Goal: Navigation & Orientation: Find specific page/section

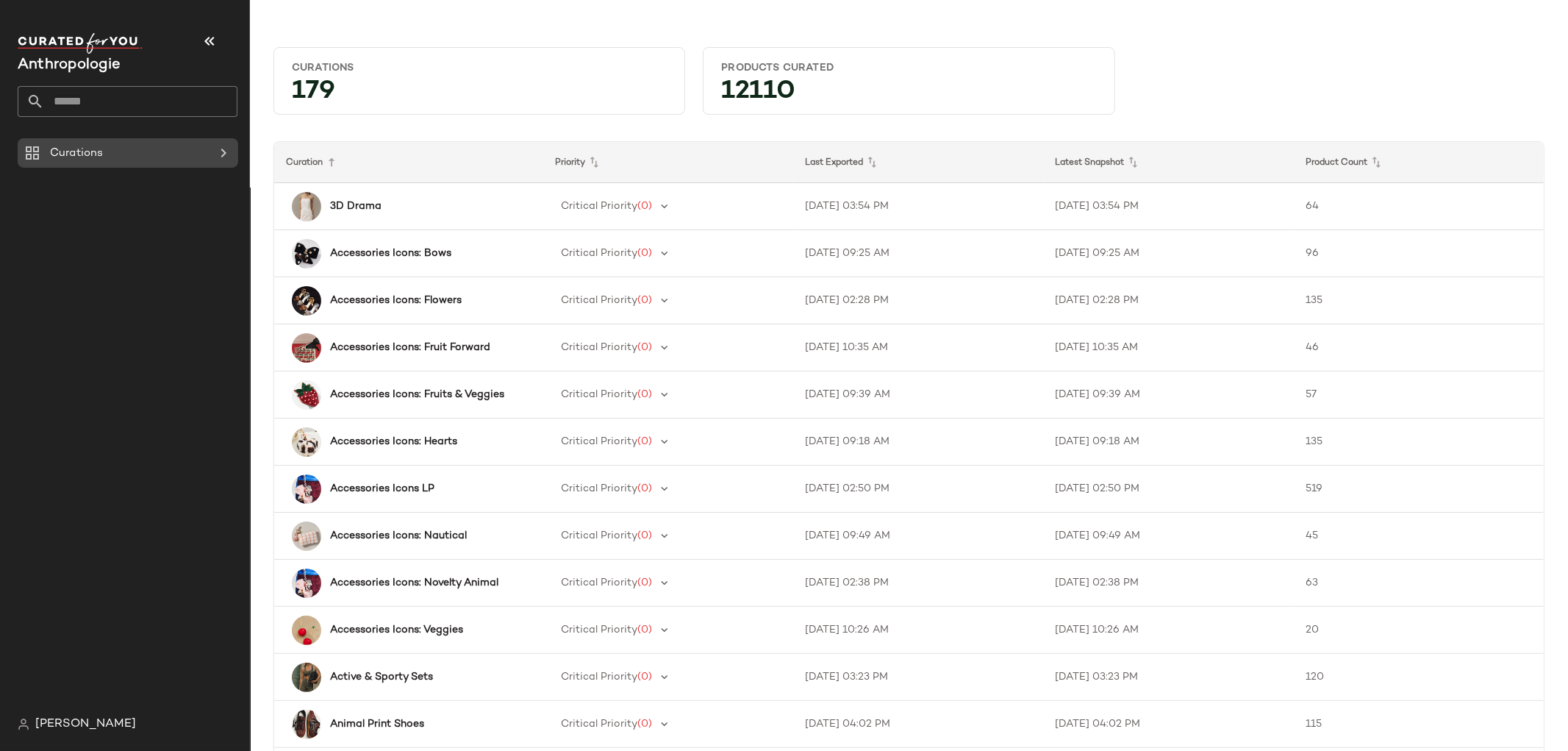
click at [160, 149] on div "Curations" at bounding box center [129, 153] width 166 height 17
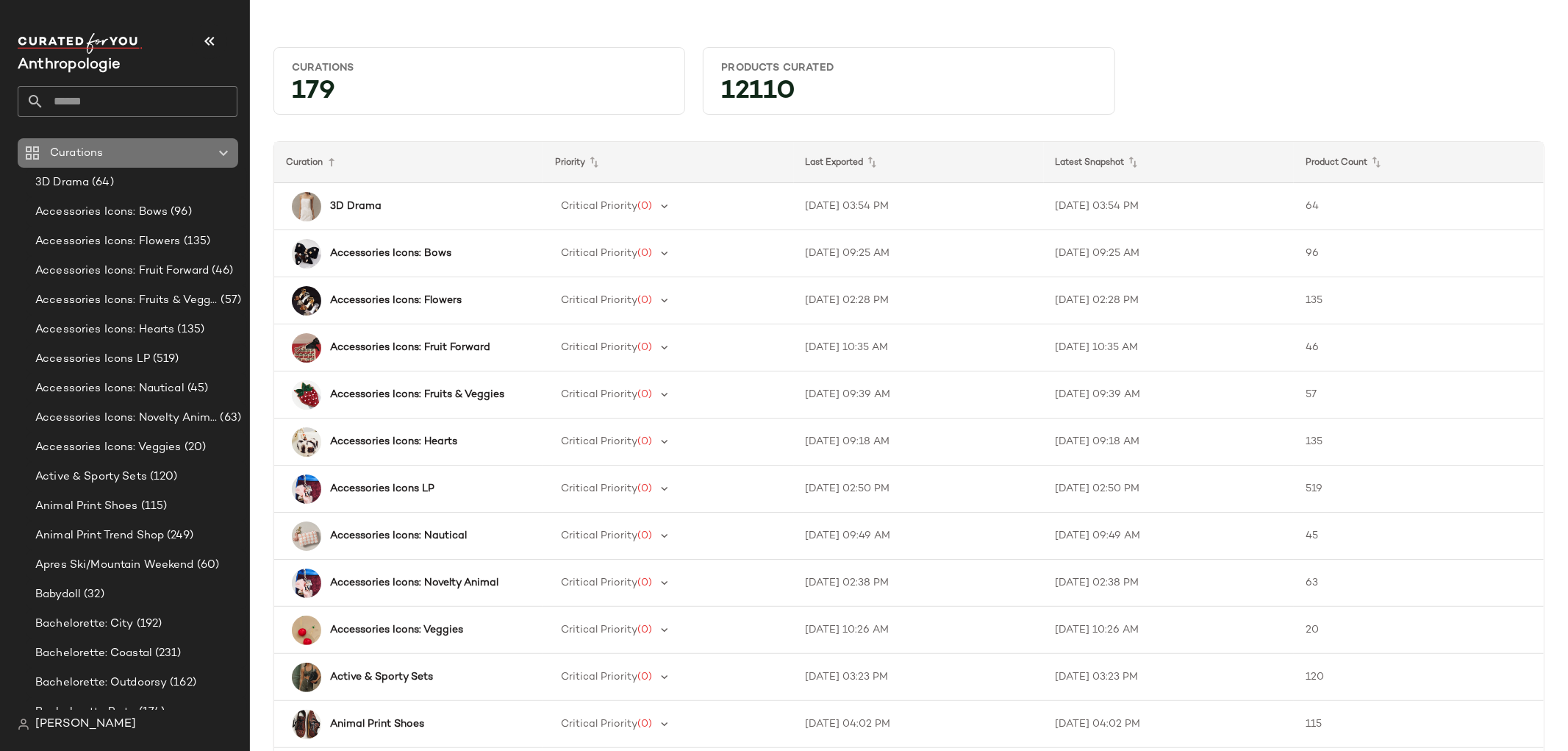
click at [224, 151] on icon at bounding box center [223, 152] width 17 height 17
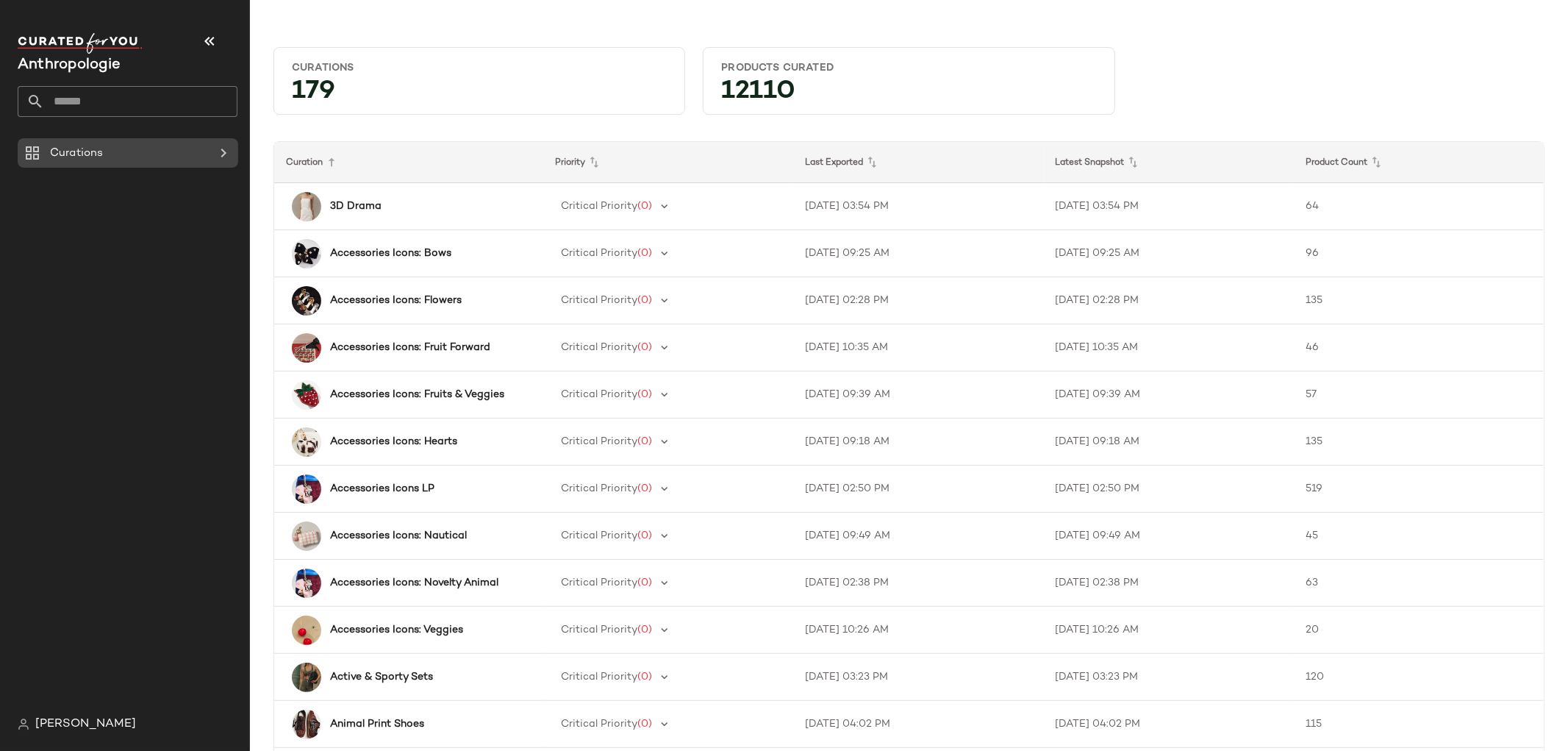
click at [224, 153] on icon at bounding box center [223, 152] width 17 height 17
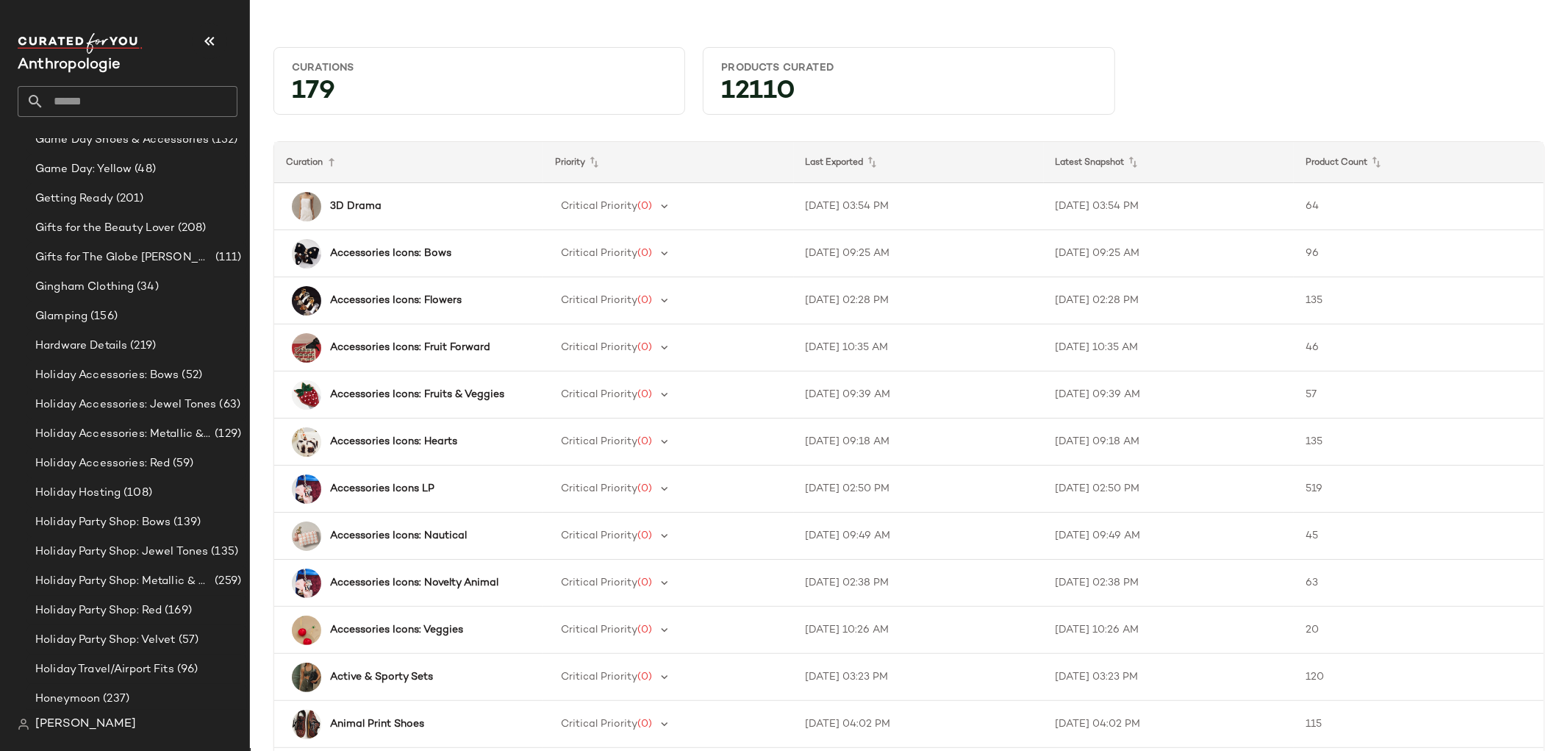
scroll to position [2201, 0]
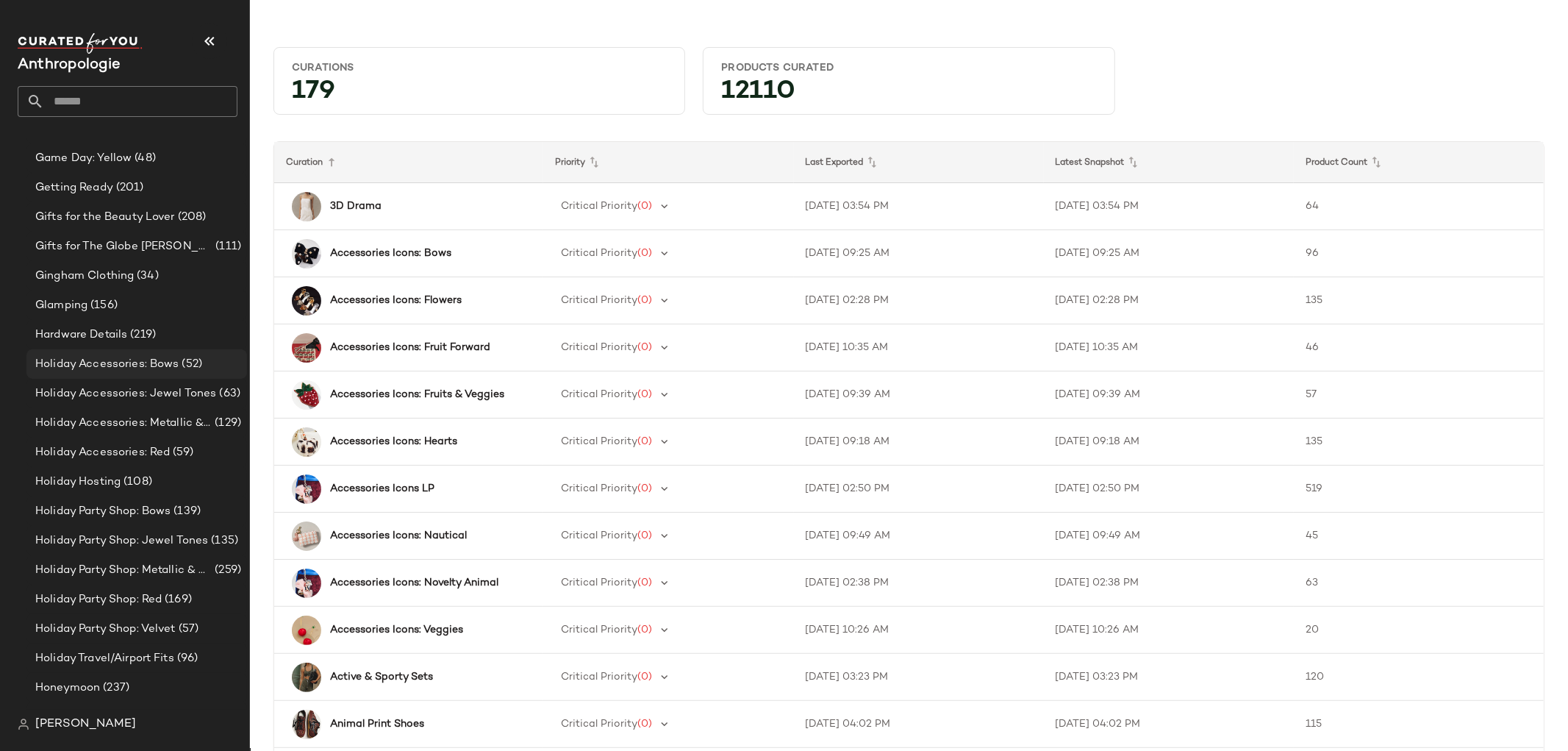
click at [176, 353] on div "Holiday Accessories: Bows (52)" at bounding box center [136, 364] width 221 height 29
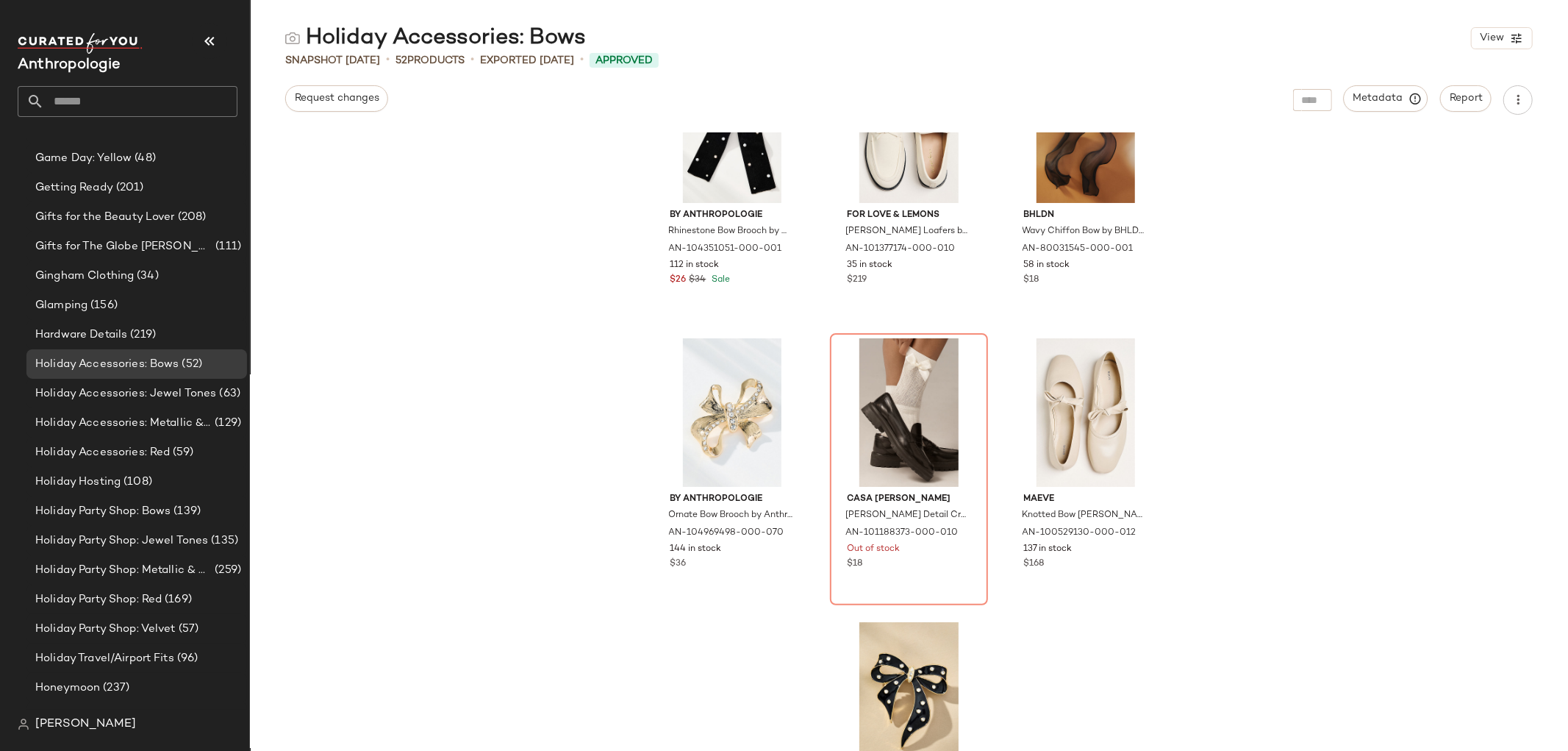
scroll to position [747, 0]
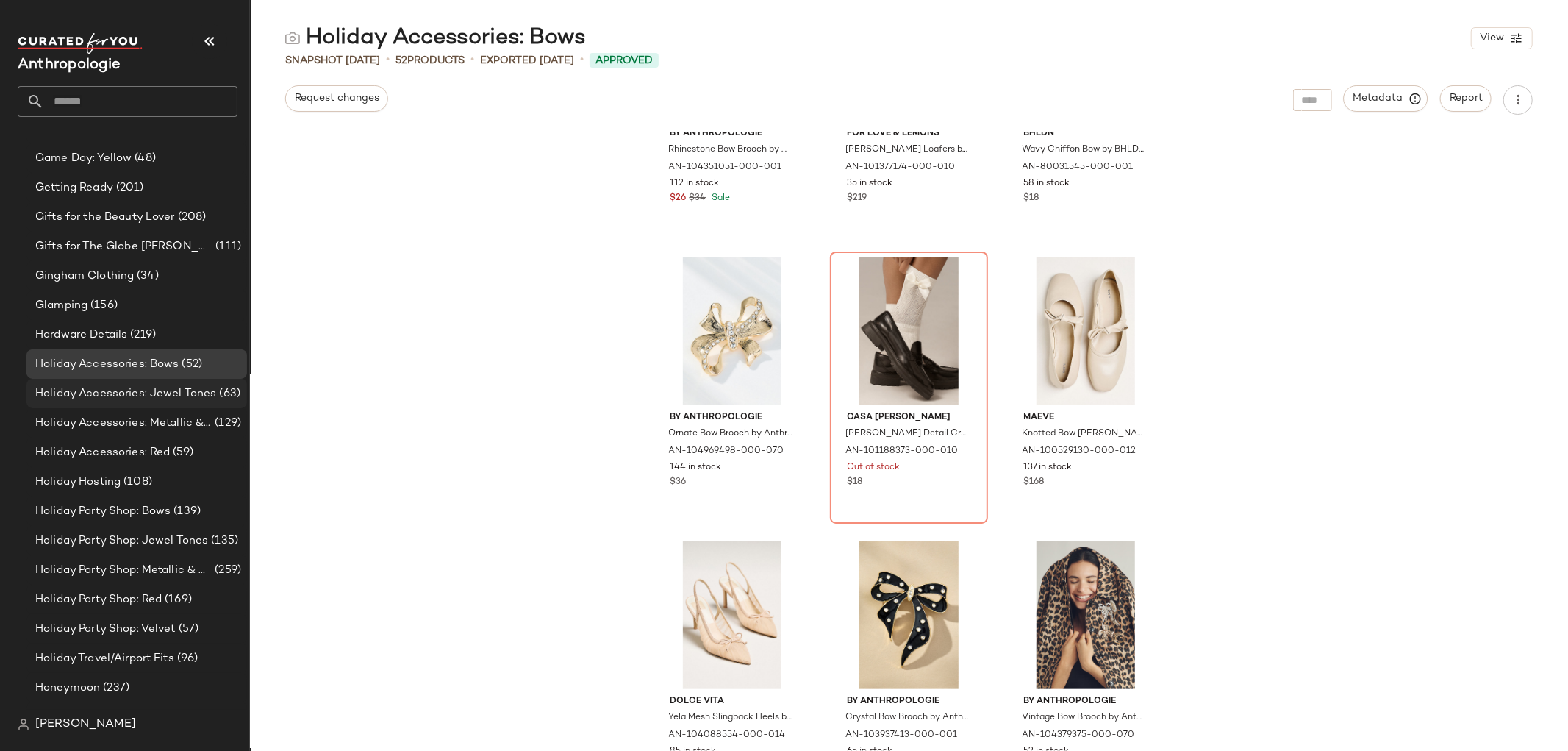
click at [180, 398] on span "Holiday Accessories: Jewel Tones" at bounding box center [126, 394] width 181 height 17
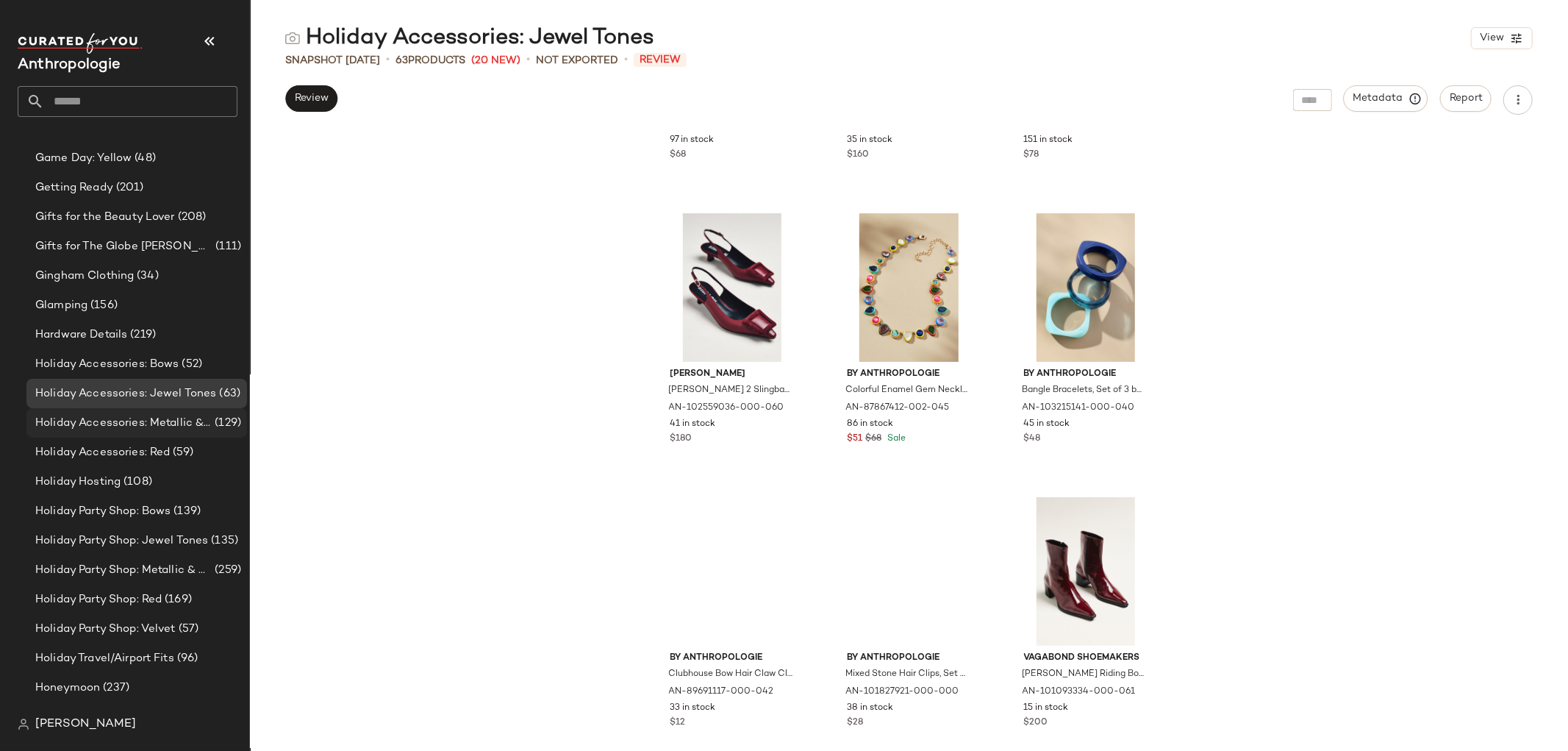
scroll to position [1238, 0]
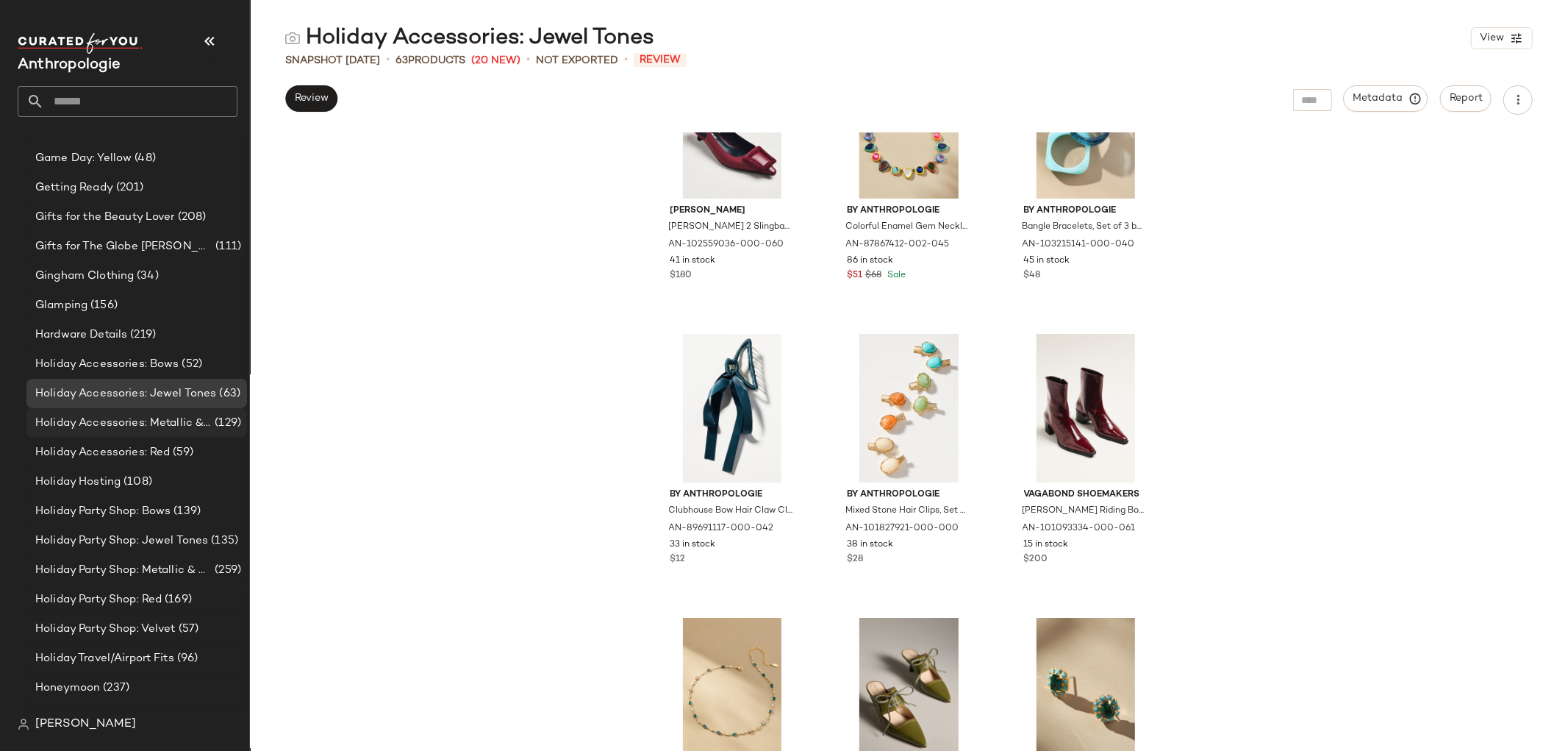
click at [148, 429] on span "Holiday Accessories: Metallic & Shine" at bounding box center [123, 423] width 176 height 17
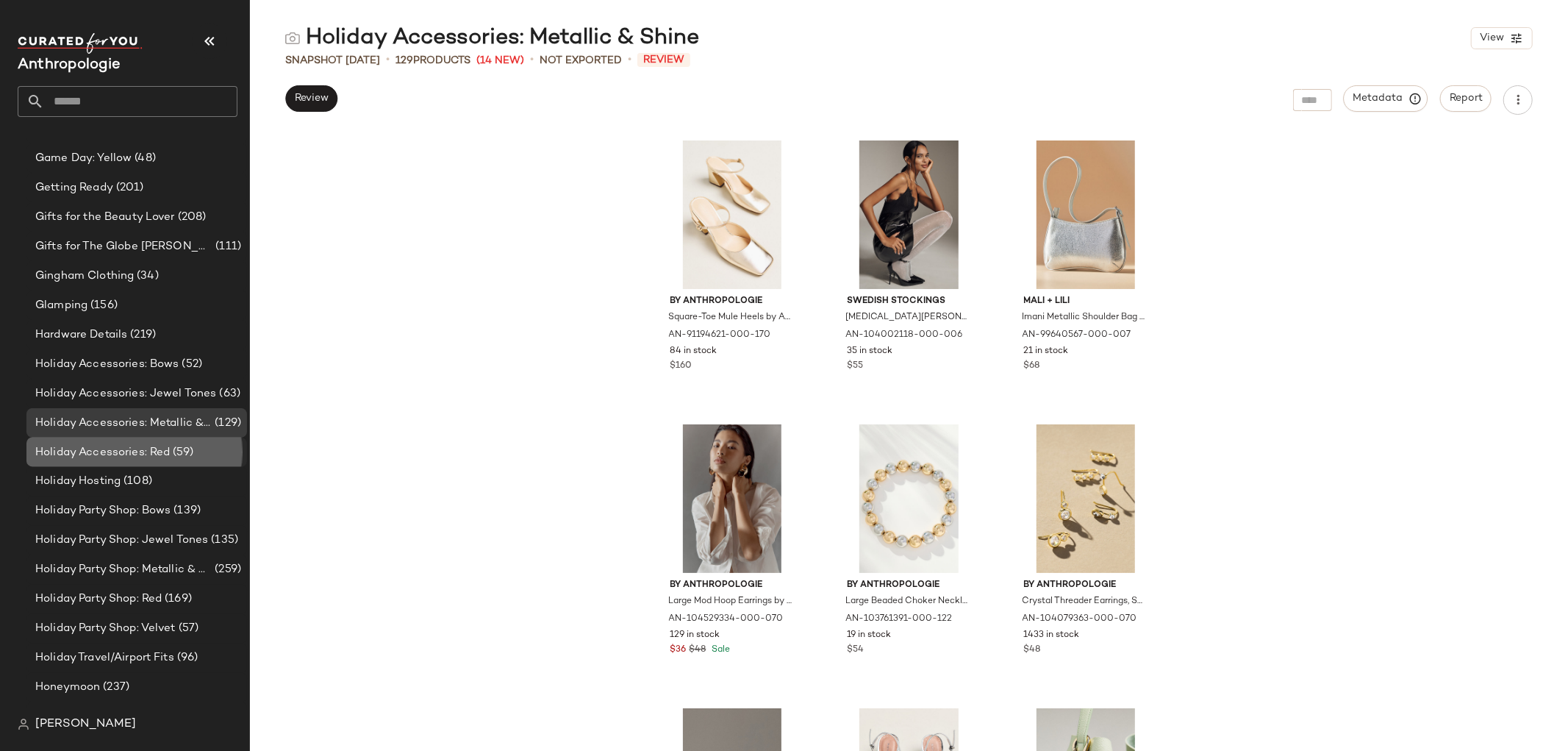
click at [175, 440] on div "Holiday Accessories: Red (59)" at bounding box center [136, 452] width 221 height 29
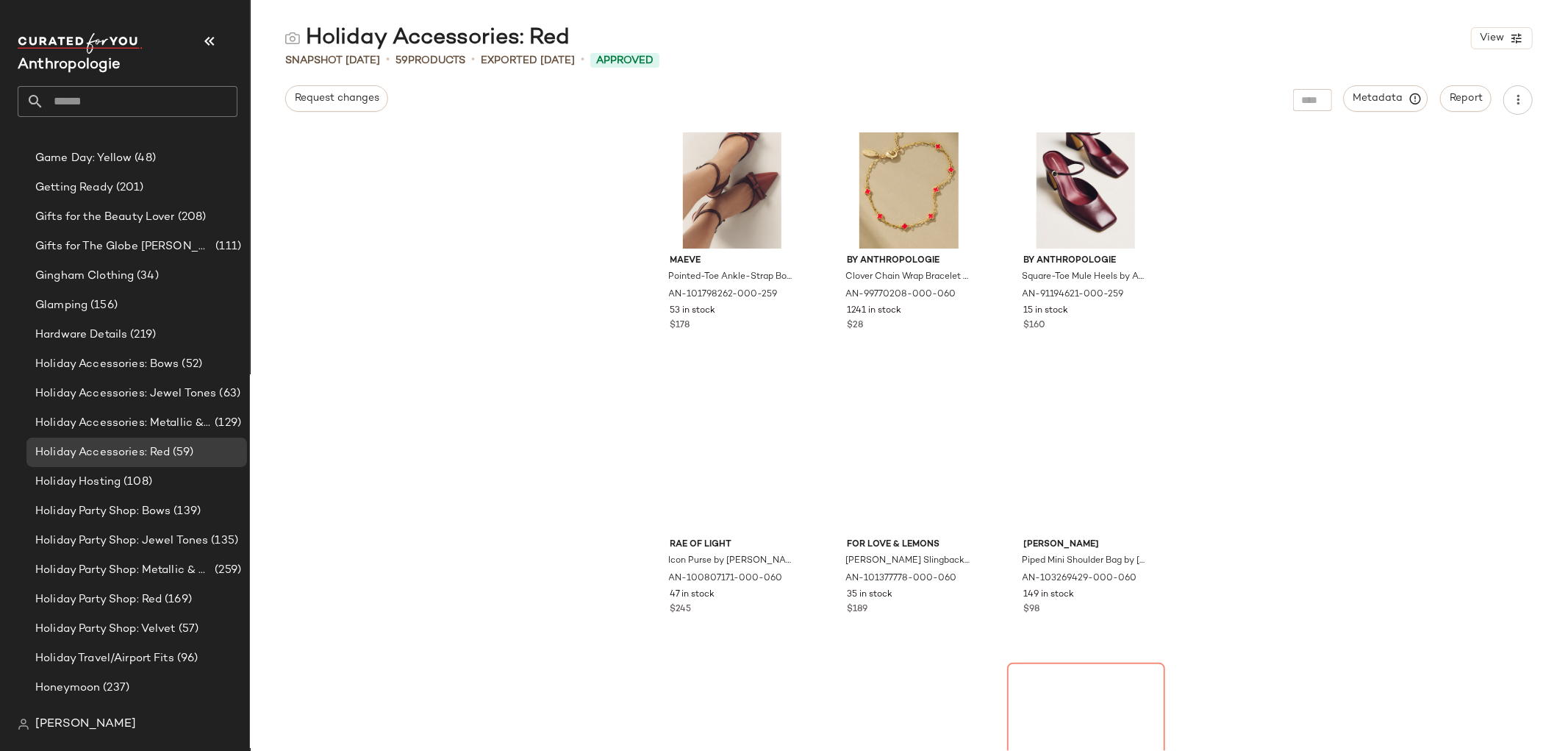
scroll to position [1483, 0]
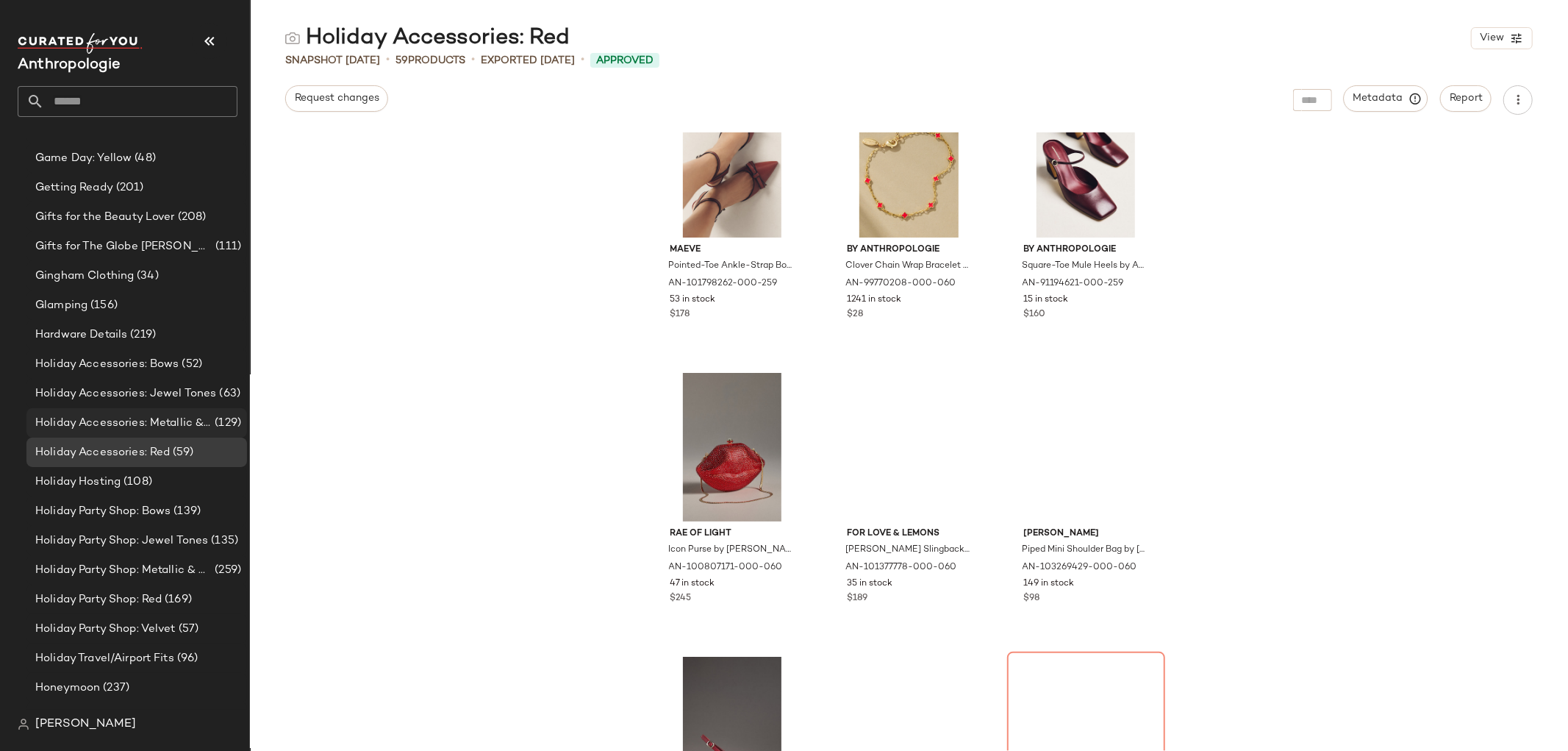
click at [125, 410] on div "Holiday Accessories: Metallic & Shine (129)" at bounding box center [136, 422] width 221 height 29
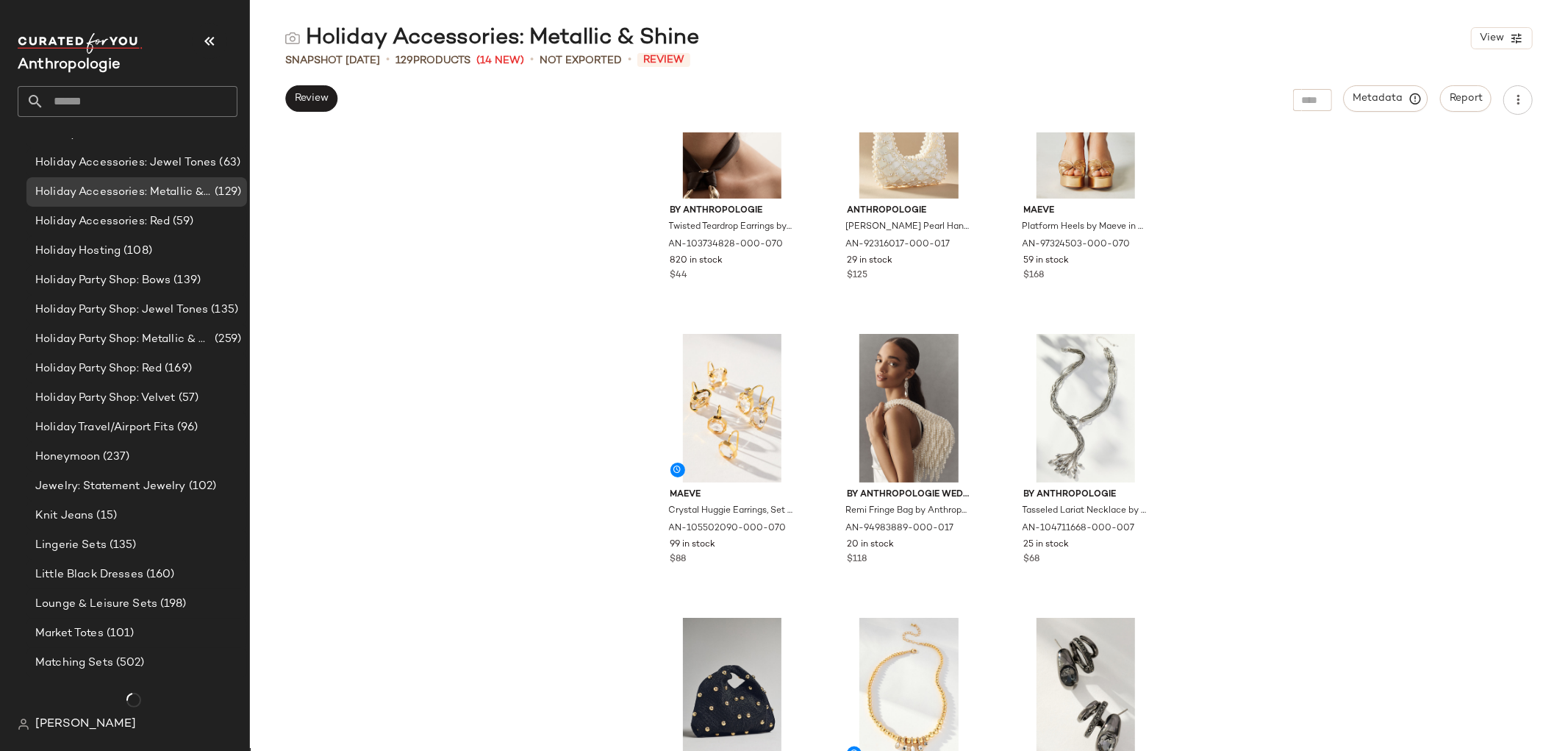
scroll to position [2431, 0]
